Goal: Check status: Check status

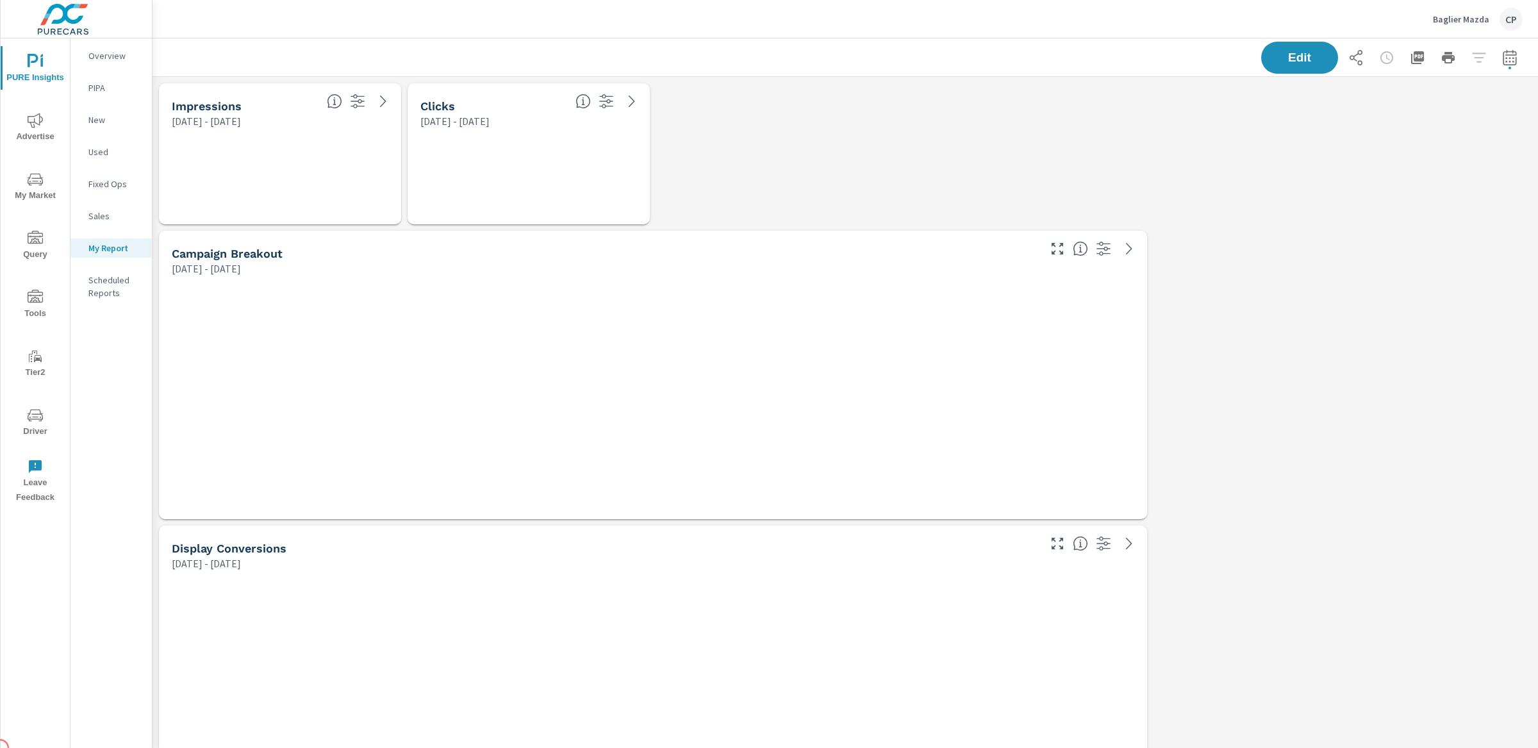
scroll to position [5313, 1386]
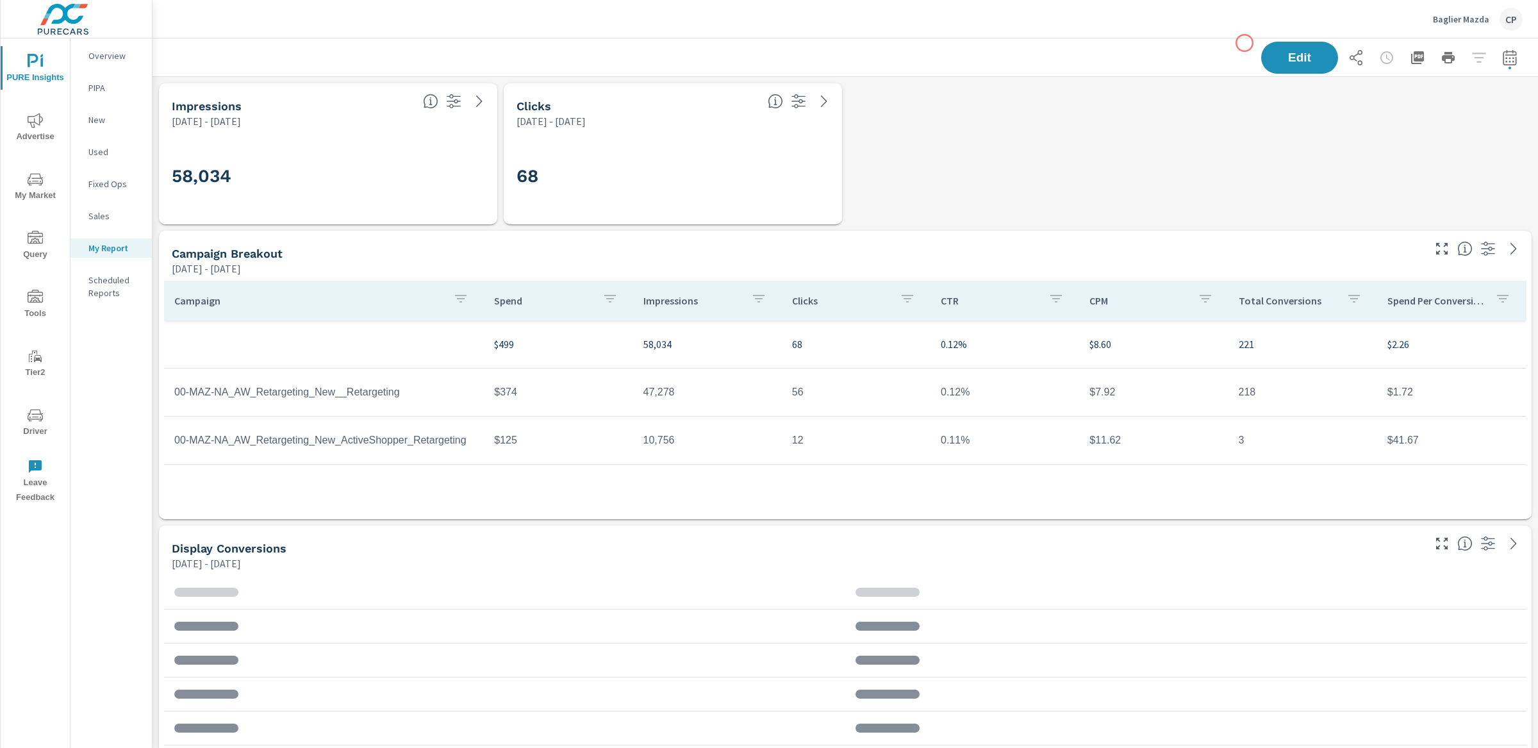
scroll to position [540, 0]
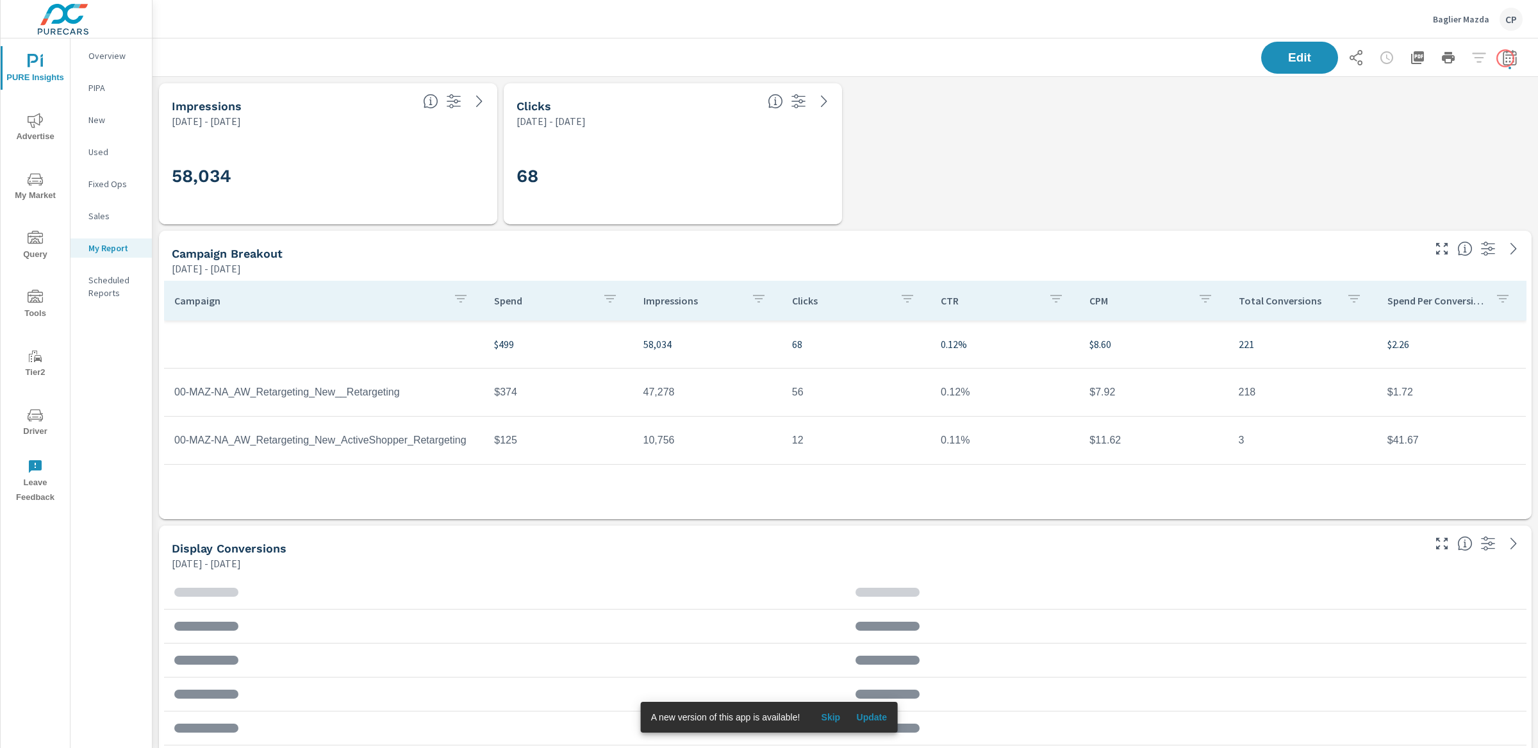
scroll to position [62, 0]
click at [1153, 58] on icon "button" at bounding box center [1509, 57] width 15 height 15
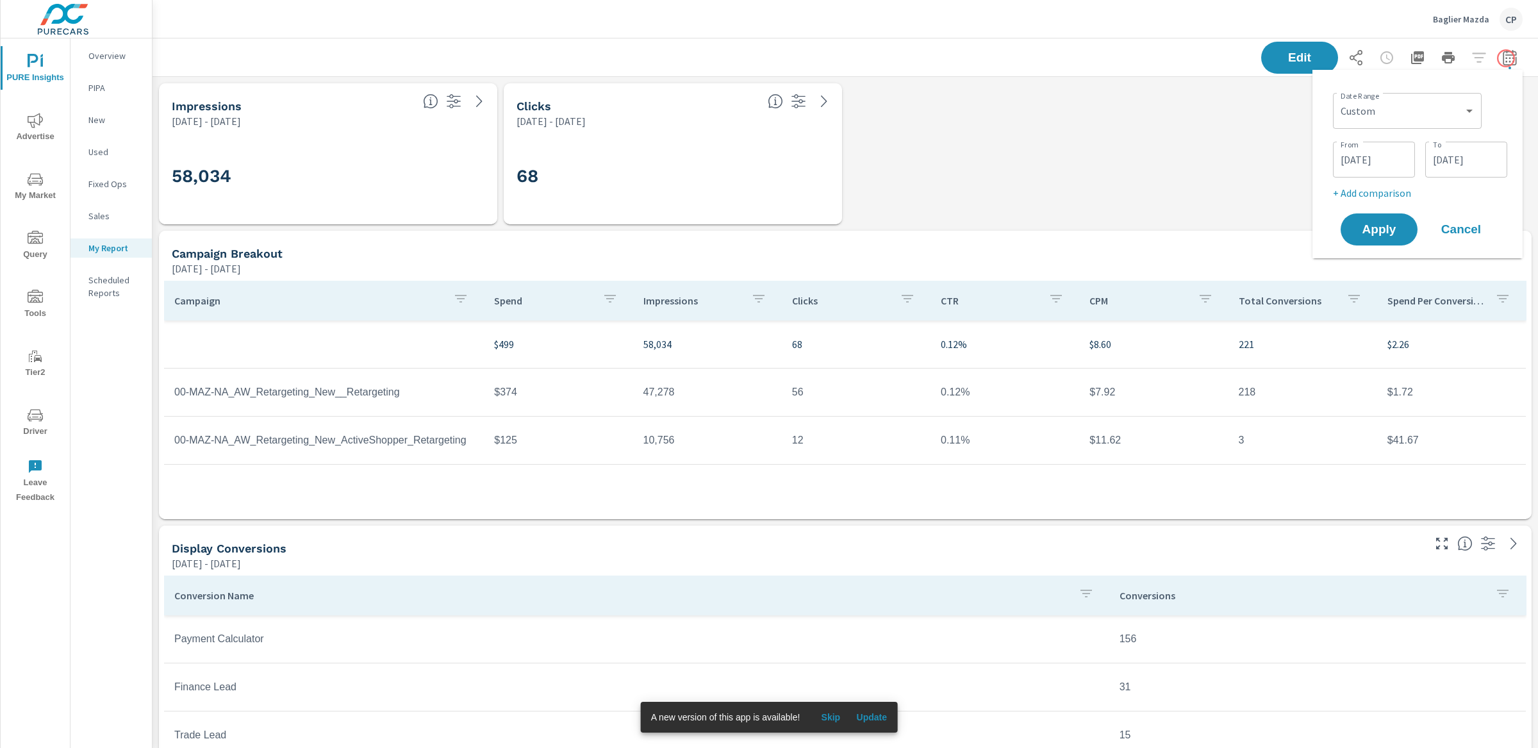
scroll to position [113, 0]
click at [1153, 122] on select "Custom [DATE] Last week Last 7 days Last 14 days Last 30 days Last 45 days Last…" at bounding box center [1407, 111] width 138 height 26
select select "Last month"
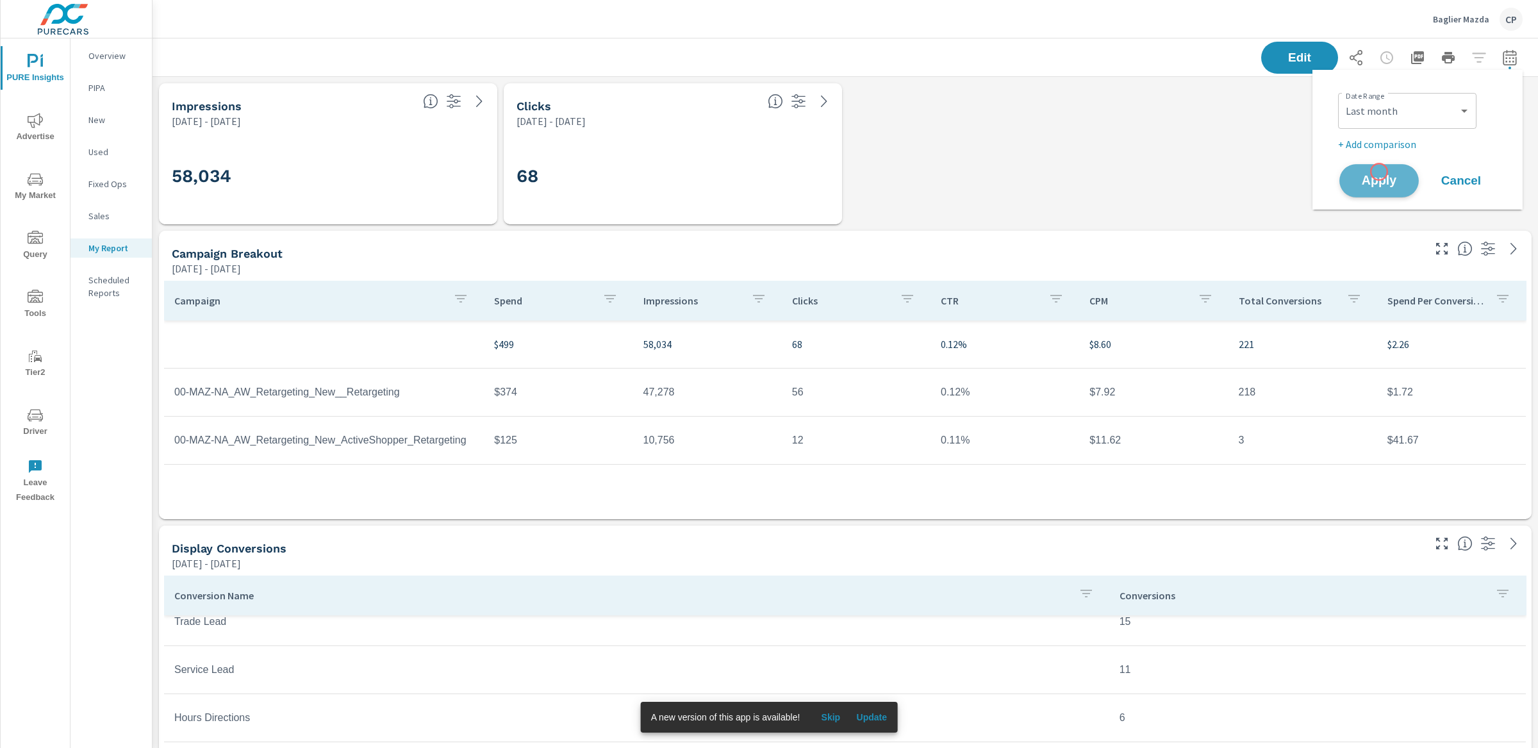
click at [1153, 175] on span "Apply" at bounding box center [1379, 181] width 53 height 12
